Goal: Task Accomplishment & Management: Use online tool/utility

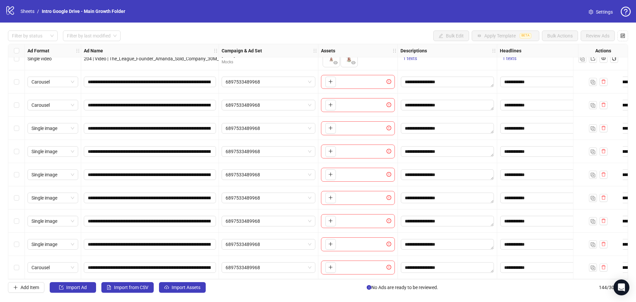
scroll to position [3085, 0]
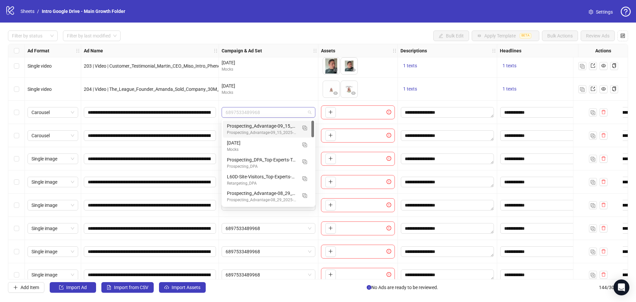
drag, startPoint x: 262, startPoint y: 113, endPoint x: 224, endPoint y: 111, distance: 38.4
click at [224, 111] on div "6897533489968" at bounding box center [268, 112] width 94 height 11
click at [270, 89] on div "September 2025" at bounding box center [268, 85] width 94 height 7
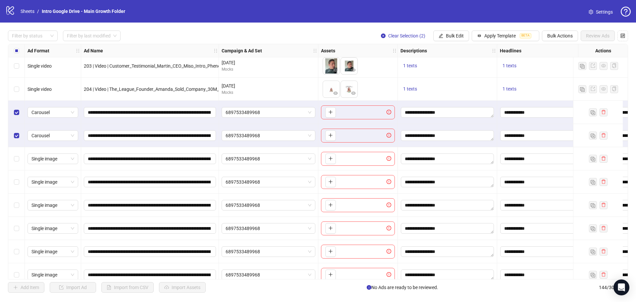
drag, startPoint x: 15, startPoint y: 165, endPoint x: 15, endPoint y: 171, distance: 6.3
click at [15, 165] on div "Select row 138" at bounding box center [16, 158] width 17 height 23
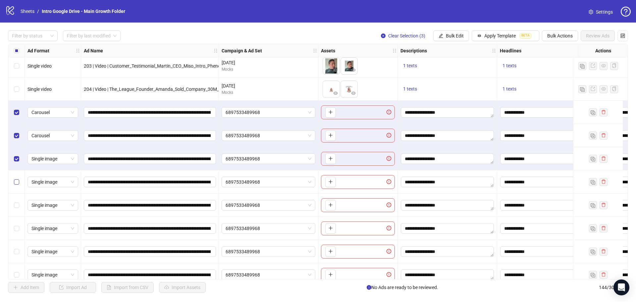
click at [16, 185] on label "Select row 139" at bounding box center [16, 181] width 5 height 7
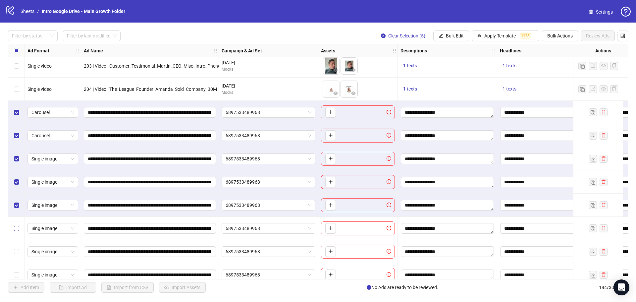
click at [19, 231] on label "Select row 141" at bounding box center [16, 227] width 5 height 7
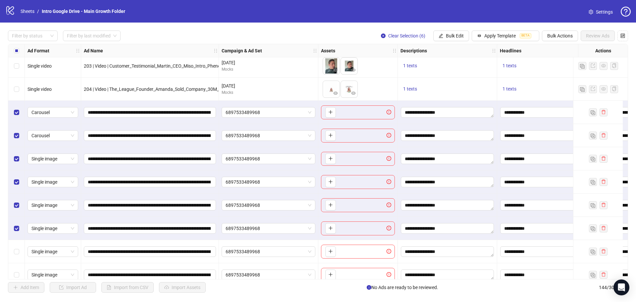
scroll to position [3118, 0]
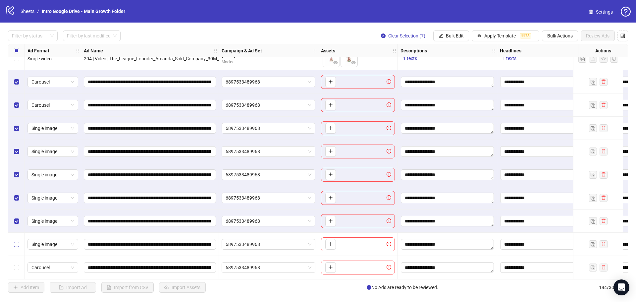
click at [19, 245] on label "Select row 143" at bounding box center [16, 243] width 5 height 7
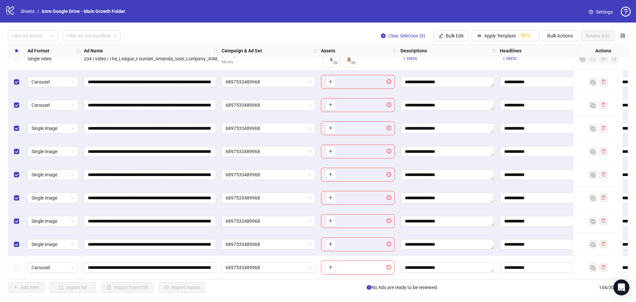
click at [18, 269] on div "Select row 144" at bounding box center [16, 267] width 17 height 23
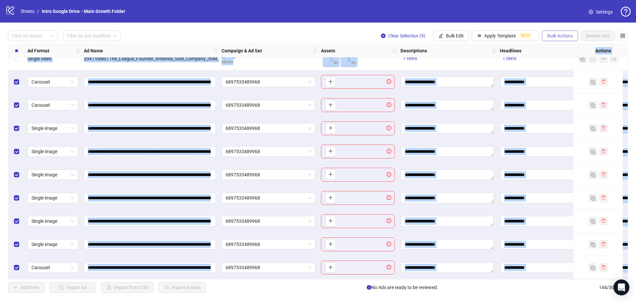
click at [561, 40] on div "Filter by status Filter by last modified Clear Selection (9) Bulk Edit Apply Te…" at bounding box center [318, 162] width 636 height 278
click at [563, 36] on span "Bulk Actions" at bounding box center [559, 35] width 25 height 5
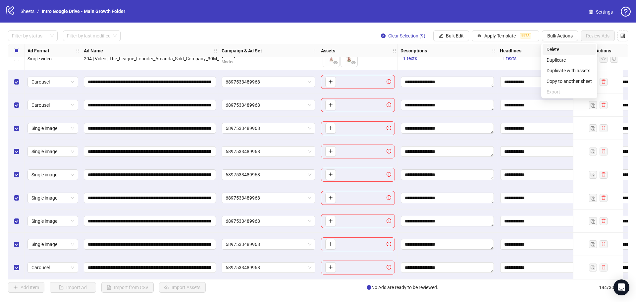
click at [568, 48] on span "Delete" at bounding box center [568, 49] width 45 height 7
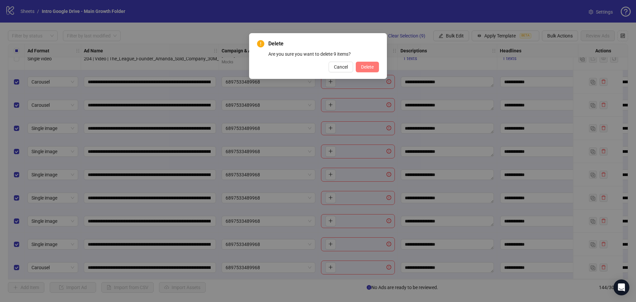
click at [373, 69] on span "Delete" at bounding box center [367, 66] width 13 height 5
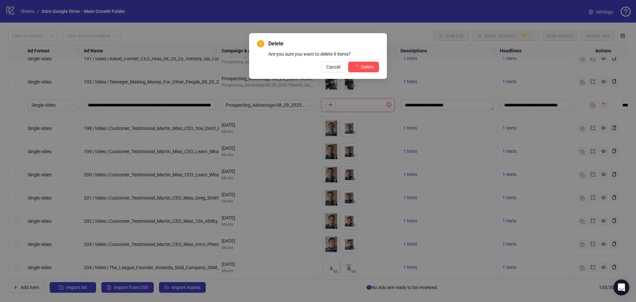
scroll to position [2909, 0]
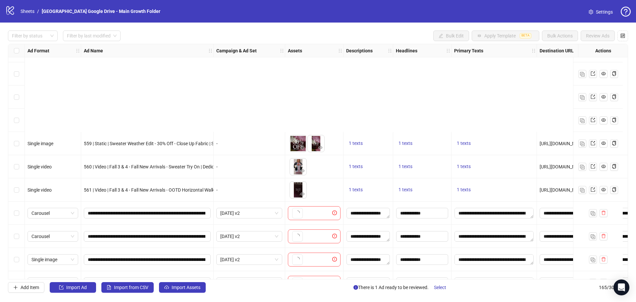
scroll to position [3604, 0]
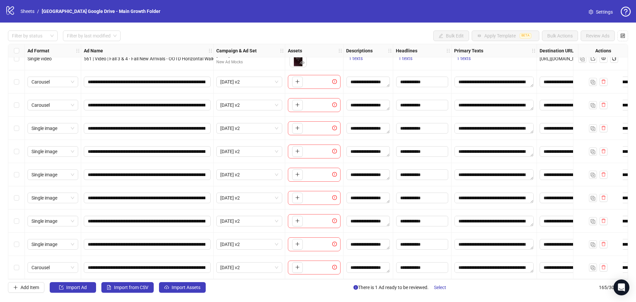
click at [195, 85] on div "**********" at bounding box center [147, 81] width 132 height 23
click at [309, 87] on div "To pick up a draggable item, press the space bar. While dragging, use the arrow…" at bounding box center [314, 81] width 58 height 23
click at [298, 81] on icon "plus" at bounding box center [297, 81] width 5 height 5
click at [331, 80] on span "+ 5" at bounding box center [332, 81] width 8 height 7
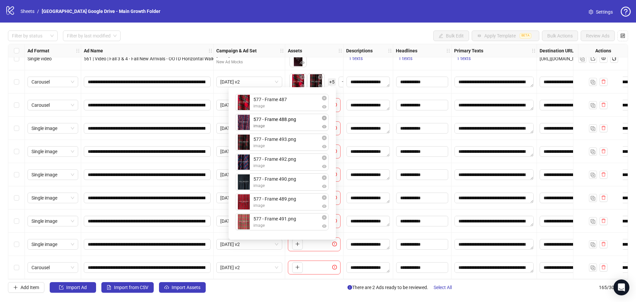
drag, startPoint x: 245, startPoint y: 223, endPoint x: 258, endPoint y: 128, distance: 96.2
click at [258, 128] on div "577 - Frame 487 image 577 - Frame 493.png image 577 - Frame 492.png image 577 -…" at bounding box center [281, 163] width 99 height 144
drag, startPoint x: 244, startPoint y: 205, endPoint x: 245, endPoint y: 141, distance: 63.9
click at [245, 141] on div "577 - Frame 487 image 577 - Frame 488.png image 577 - Frame 493.png image 577 -…" at bounding box center [281, 163] width 99 height 144
drag, startPoint x: 248, startPoint y: 202, endPoint x: 247, endPoint y: 211, distance: 8.6
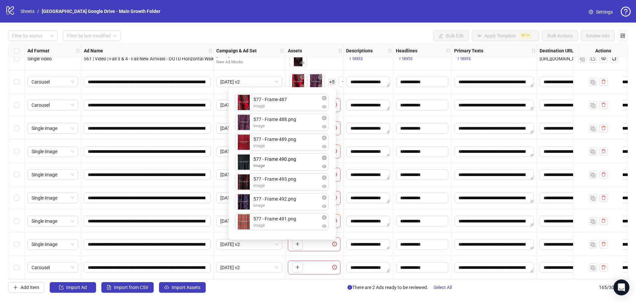
click at [248, 167] on div "577 - Frame 487 image 577 - Frame 488.png image 577 - Frame 489.png image 577 -…" at bounding box center [281, 163] width 99 height 144
drag, startPoint x: 245, startPoint y: 224, endPoint x: 245, endPoint y: 216, distance: 7.3
click at [246, 184] on div "577 - Frame 487 image 577 - Frame 488.png image 577 - Frame 489.png image 577 -…" at bounding box center [281, 163] width 99 height 144
drag, startPoint x: 244, startPoint y: 227, endPoint x: 259, endPoint y: 139, distance: 89.3
click at [244, 202] on div "577 - Frame 487 image 577 - Frame 488.png image 577 - Frame 489.png image 577 -…" at bounding box center [281, 163] width 99 height 144
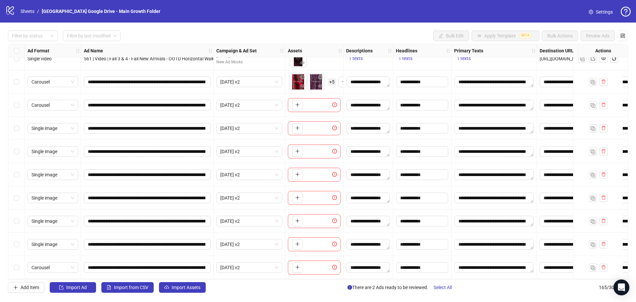
click at [359, 180] on div "**********" at bounding box center [368, 174] width 50 height 23
click at [295, 104] on icon "plus" at bounding box center [297, 104] width 5 height 5
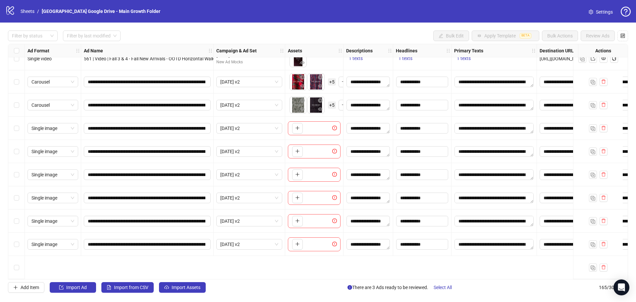
scroll to position [3538, 0]
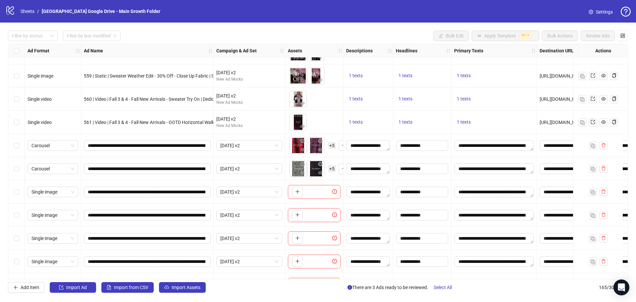
click at [331, 169] on span "+ 5" at bounding box center [332, 168] width 8 height 7
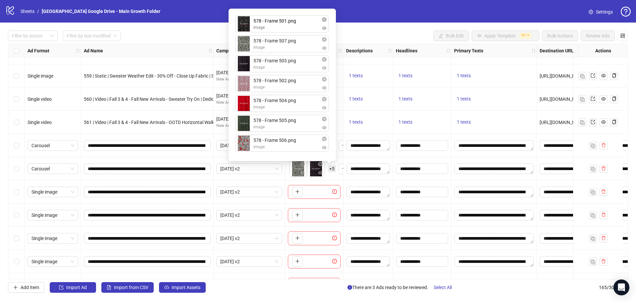
drag, startPoint x: 241, startPoint y: 84, endPoint x: 245, endPoint y: 26, distance: 57.7
click at [245, 26] on div "578 - Frame 507.png image 578 - Frame 503.png image 578 - Frame 502.png image 5…" at bounding box center [281, 85] width 99 height 144
drag, startPoint x: 242, startPoint y: 83, endPoint x: 246, endPoint y: 64, distance: 19.0
click at [244, 44] on div "578 - Frame 501.png image 578 - Frame 507.png image 578 - Frame 503.png image 5…" at bounding box center [281, 85] width 99 height 144
drag, startPoint x: 246, startPoint y: 83, endPoint x: 246, endPoint y: 61, distance: 22.5
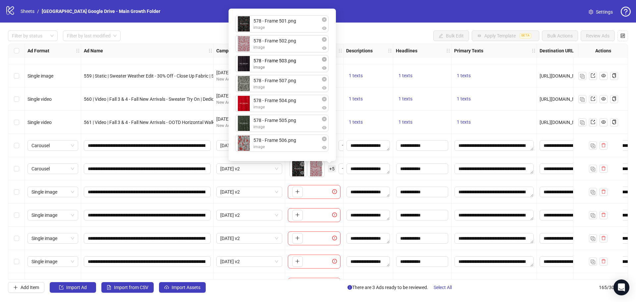
click at [246, 61] on div "578 - Frame 501.png image 578 - Frame 502.png image 578 - Frame 507.png image 5…" at bounding box center [281, 85] width 99 height 144
drag, startPoint x: 245, startPoint y: 108, endPoint x: 245, endPoint y: 92, distance: 15.9
click at [245, 92] on div "578 - Frame 501.png image 578 - Frame 502.png image 578 - Frame 503.png image 5…" at bounding box center [281, 85] width 99 height 144
click at [245, 112] on div "578 - Frame 501.png image 578 - Frame 502.png image 578 - Frame 503.png image 5…" at bounding box center [281, 85] width 99 height 144
click at [245, 125] on div "578 - Frame 501.png image 578 - Frame 502.png image 578 - Frame 503.png image 5…" at bounding box center [281, 85] width 99 height 144
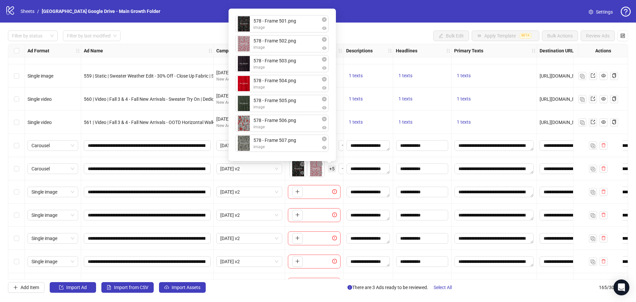
click at [336, 178] on div "To pick up a draggable item, press the space bar. While dragging, use the arrow…" at bounding box center [314, 168] width 53 height 21
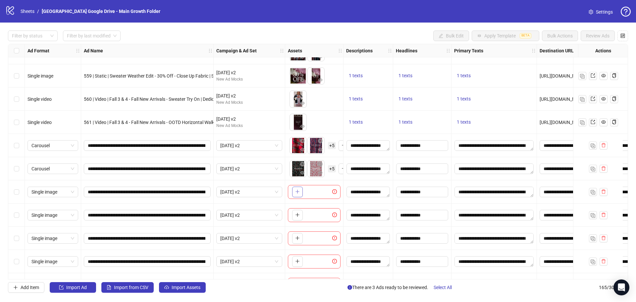
click at [301, 191] on button "button" at bounding box center [297, 191] width 11 height 11
click at [299, 215] on icon "plus" at bounding box center [297, 214] width 5 height 5
drag, startPoint x: 313, startPoint y: 216, endPoint x: 295, endPoint y: 218, distance: 18.3
click at [295, 218] on body "logo/logo-mobile Sheets / Ivy City Google Drive - Main Growth Folder Settings F…" at bounding box center [318, 151] width 636 height 302
click at [296, 239] on icon "plus" at bounding box center [297, 237] width 5 height 5
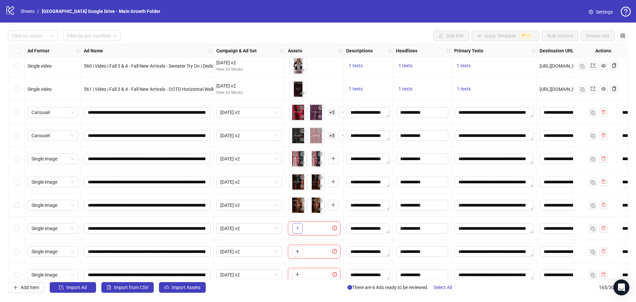
scroll to position [3604, 0]
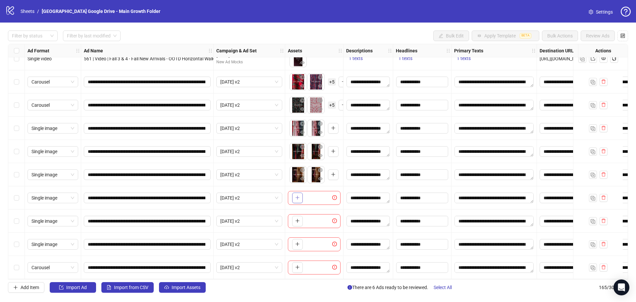
click at [297, 196] on icon "plus" at bounding box center [297, 198] width 0 height 4
click at [320, 201] on icon "eye" at bounding box center [320, 201] width 5 height 5
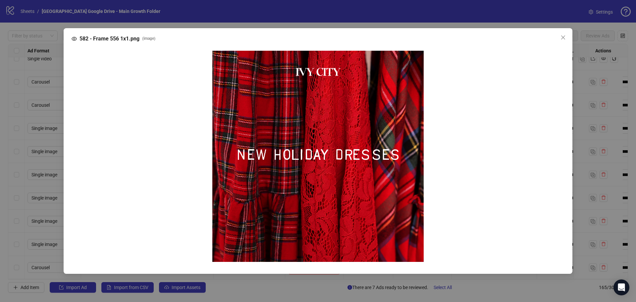
click at [565, 40] on icon "close" at bounding box center [562, 37] width 5 height 5
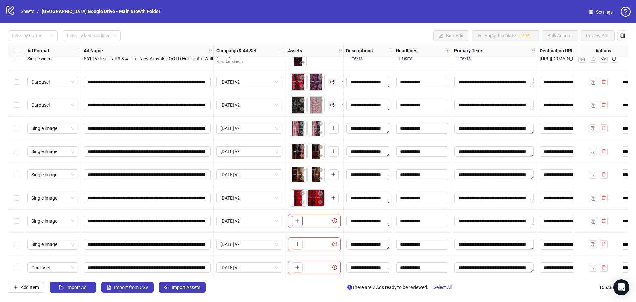
click at [296, 220] on span "button" at bounding box center [297, 220] width 5 height 5
drag, startPoint x: 309, startPoint y: 198, endPoint x: 304, endPoint y: 218, distance: 21.0
click at [290, 202] on body "logo/logo-mobile Sheets / Ivy City Google Drive - Main Growth Folder Settings F…" at bounding box center [318, 151] width 636 height 302
drag, startPoint x: 311, startPoint y: 223, endPoint x: 295, endPoint y: 221, distance: 15.9
click at [295, 221] on body "logo/logo-mobile Sheets / Ivy City Google Drive - Main Growth Folder Settings F…" at bounding box center [318, 151] width 636 height 302
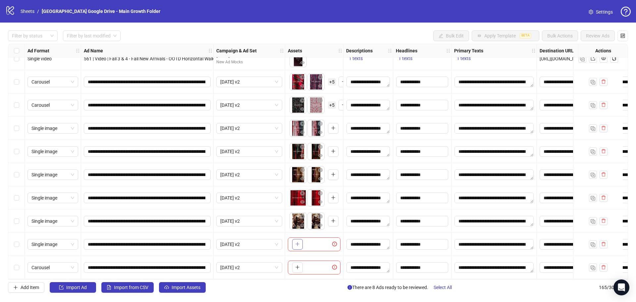
click at [297, 242] on icon "plus" at bounding box center [297, 243] width 5 height 5
click at [295, 264] on icon "plus" at bounding box center [297, 266] width 5 height 5
click at [331, 264] on span "+ 7" at bounding box center [332, 266] width 8 height 7
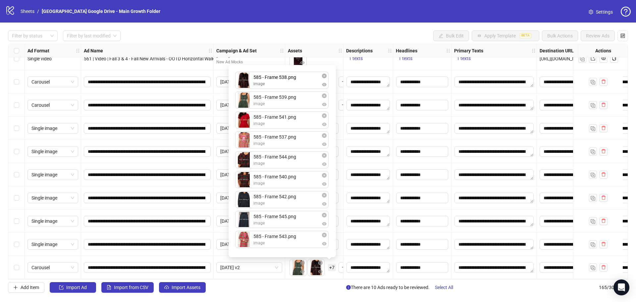
drag, startPoint x: 244, startPoint y: 103, endPoint x: 248, endPoint y: 83, distance: 20.6
click at [248, 83] on div "585 - Frame 539.png image 585 - Frame 538.png image 585 - Frame 541.png image 5…" at bounding box center [281, 161] width 99 height 184
drag, startPoint x: 242, startPoint y: 179, endPoint x: 243, endPoint y: 126, distance: 53.3
click at [243, 126] on div "585 - Frame 538.png image 585 - Frame 539.png image 585 - Frame 541.png image 5…" at bounding box center [281, 161] width 99 height 184
drag, startPoint x: 241, startPoint y: 157, endPoint x: 241, endPoint y: 133, distance: 23.8
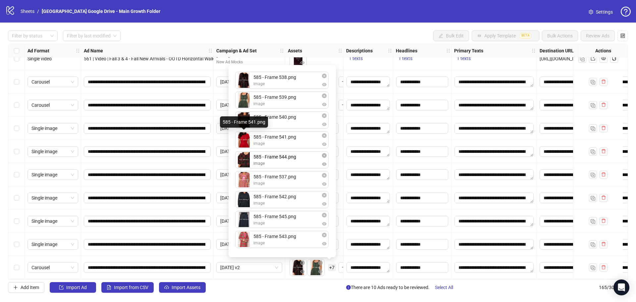
click at [241, 133] on body "logo/logo-mobile Sheets / Ivy City Google Drive - Main Growth Folder Settings F…" at bounding box center [318, 151] width 636 height 302
drag, startPoint x: 240, startPoint y: 185, endPoint x: 245, endPoint y: 80, distance: 105.7
click at [245, 80] on div "585 - Frame 538.png image 585 - Frame 539.png image 585 - Frame 540.png image 5…" at bounding box center [281, 161] width 99 height 184
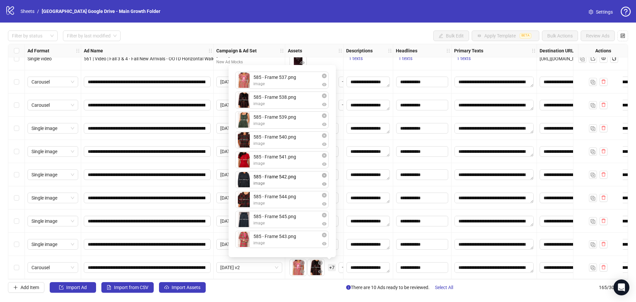
drag, startPoint x: 245, startPoint y: 201, endPoint x: 247, endPoint y: 186, distance: 14.7
click at [247, 186] on div "585 - Frame 537.png image 585 - Frame 538.png image 585 - Frame 539.png image 5…" at bounding box center [281, 161] width 99 height 184
drag, startPoint x: 246, startPoint y: 238, endPoint x: 252, endPoint y: 199, distance: 39.5
click at [252, 202] on div "585 - Frame 537.png image 585 - Frame 538.png image 585 - Frame 539.png image 5…" at bounding box center [281, 161] width 99 height 184
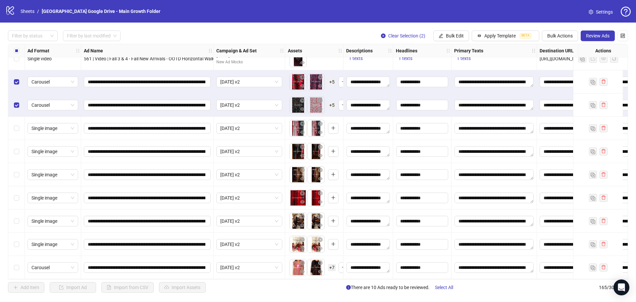
click at [15, 130] on div "Select row 159" at bounding box center [16, 128] width 17 height 23
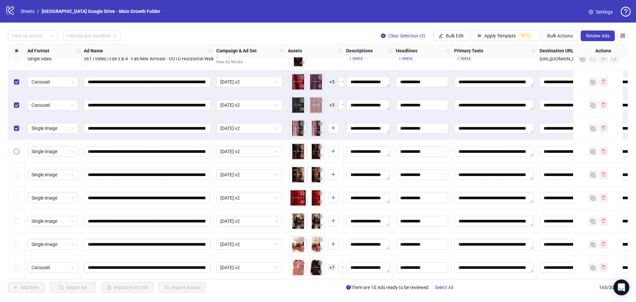
click at [18, 152] on label "Select row 160" at bounding box center [16, 151] width 5 height 7
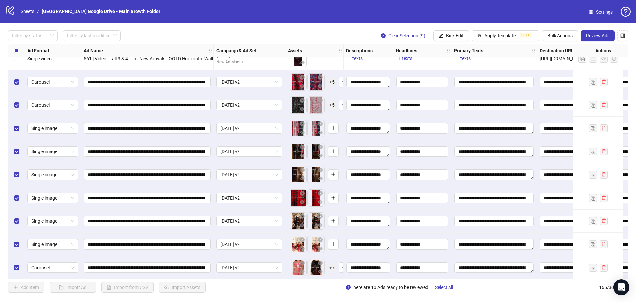
scroll to position [3604, 136]
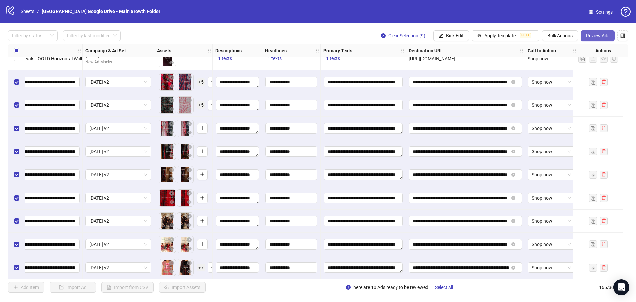
click at [592, 37] on span "Review Ads" at bounding box center [598, 35] width 24 height 5
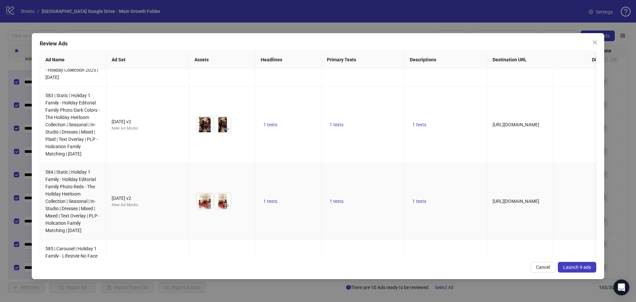
scroll to position [432, 0]
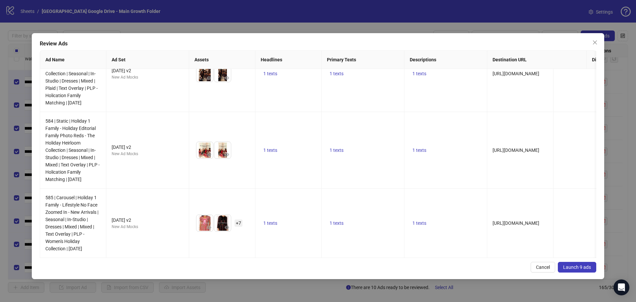
click at [580, 264] on span "Launch 9 ads" at bounding box center [577, 266] width 28 height 5
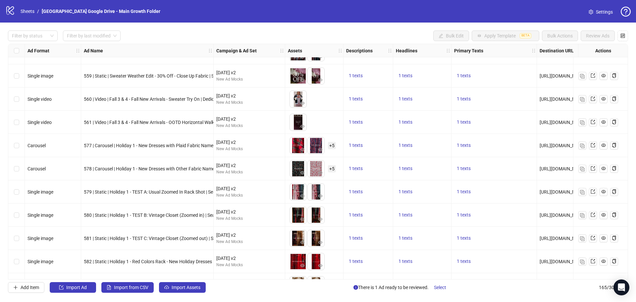
scroll to position [3538, 136]
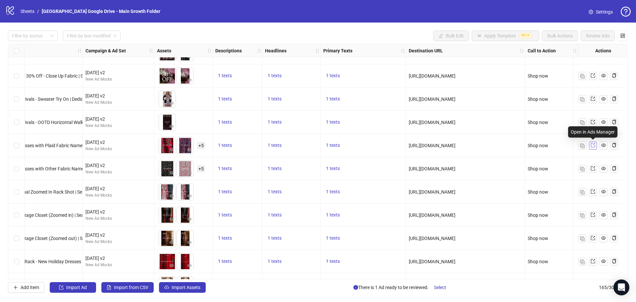
click at [593, 145] on icon "export" at bounding box center [592, 145] width 5 height 5
